Goal: Task Accomplishment & Management: Manage account settings

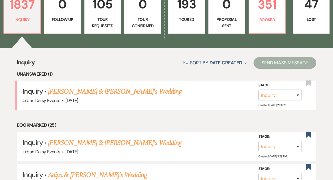
scroll to position [185, 0]
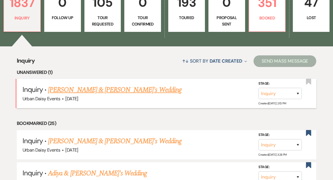
click at [100, 84] on link "[PERSON_NAME] & [PERSON_NAME]'s Wedding" at bounding box center [115, 89] width 134 height 10
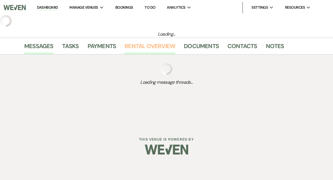
select select "5"
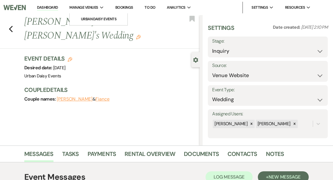
click at [79, 6] on span "Manage Venues" at bounding box center [83, 8] width 29 height 6
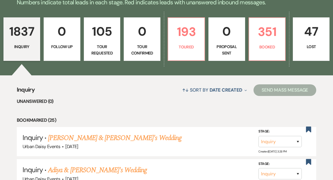
scroll to position [157, 0]
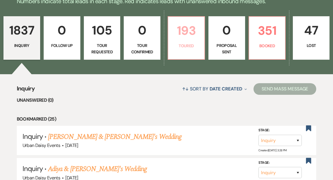
click at [186, 43] on p "Toured" at bounding box center [186, 46] width 29 height 6
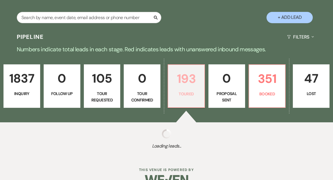
select select "5"
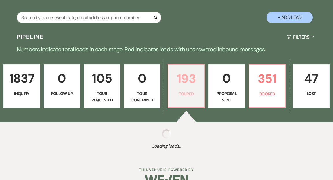
select select "5"
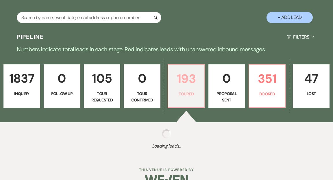
select select "5"
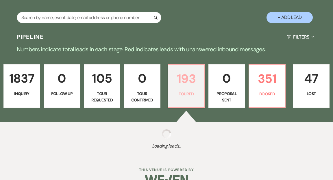
select select "5"
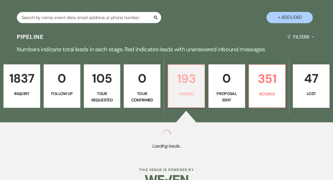
select select "5"
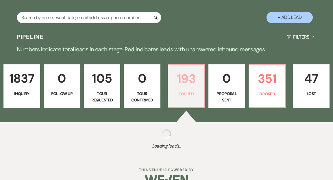
select select "5"
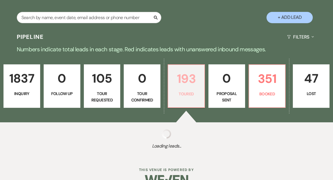
select select "5"
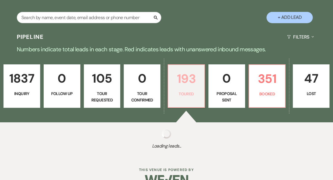
select select "5"
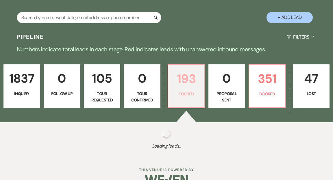
select select "5"
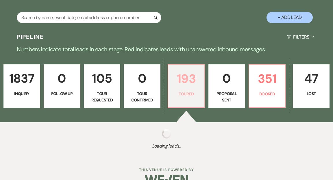
select select "5"
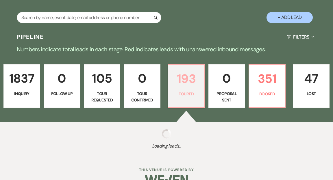
select select "5"
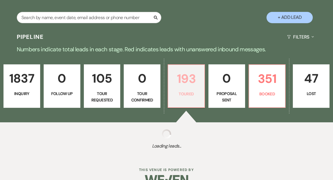
select select "5"
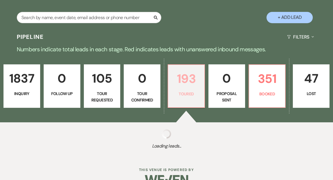
select select "5"
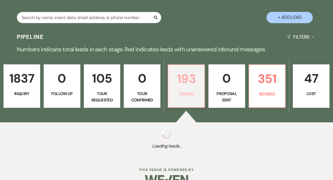
select select "5"
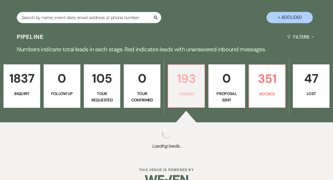
select select "5"
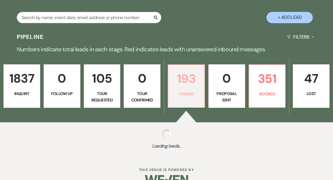
select select "5"
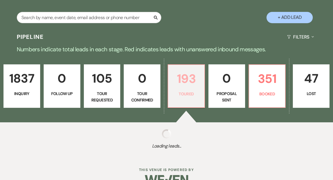
select select "5"
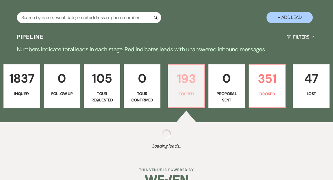
select select "5"
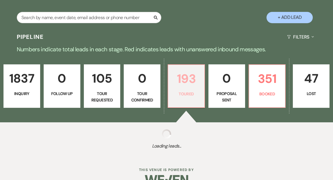
select select "5"
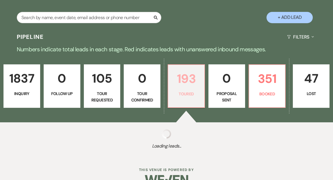
select select "5"
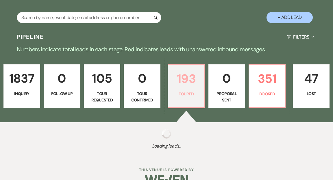
select select "5"
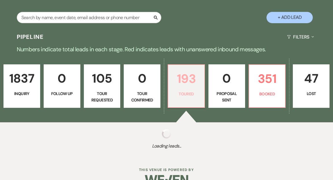
select select "5"
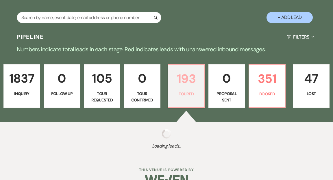
select select "5"
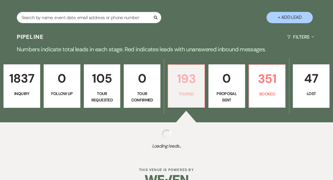
select select "5"
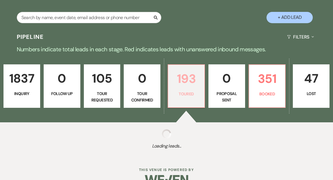
select select "5"
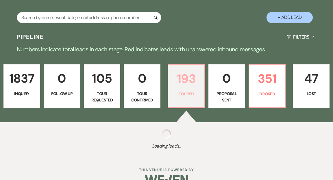
select select "5"
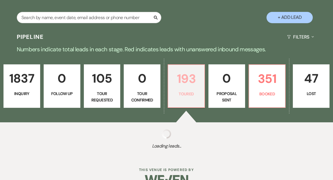
select select "5"
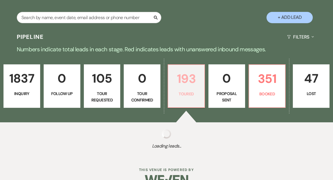
select select "5"
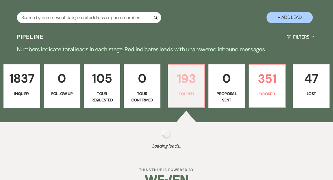
select select "5"
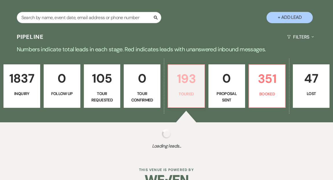
select select "5"
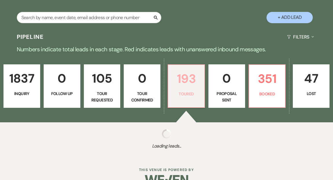
select select "5"
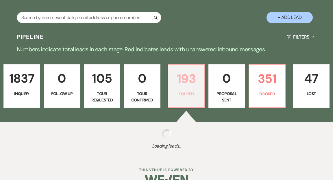
select select "5"
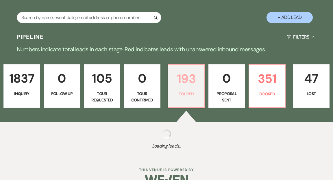
select select "5"
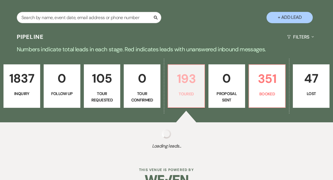
select select "5"
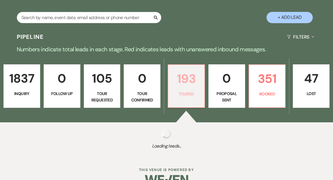
select select "5"
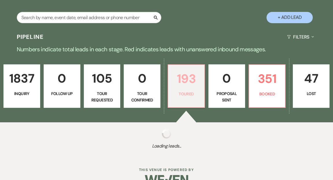
select select "5"
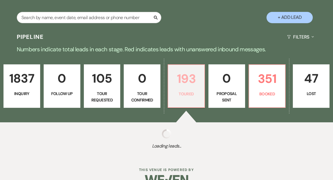
select select "5"
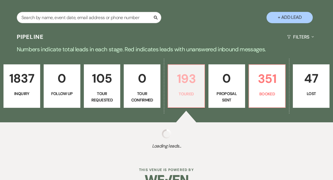
select select "5"
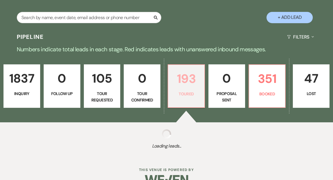
select select "5"
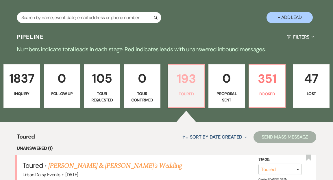
scroll to position [157, 0]
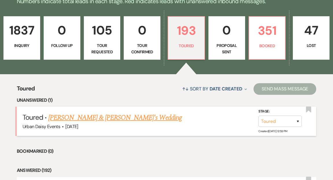
click at [146, 112] on link "[PERSON_NAME] & [PERSON_NAME]'s Wedding" at bounding box center [115, 117] width 134 height 10
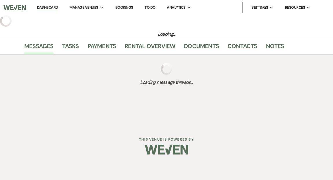
select select "5"
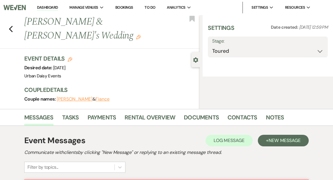
select select "5"
